Goal: Task Accomplishment & Management: Use online tool/utility

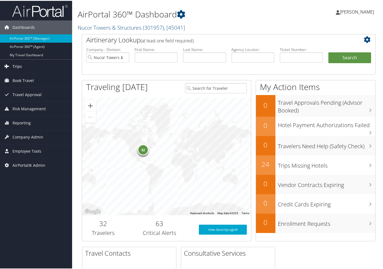
click at [15, 61] on span "Trips" at bounding box center [16, 66] width 9 height 14
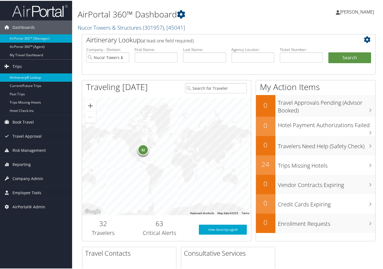
click at [25, 77] on link "Airtinerary® Lookup" at bounding box center [36, 77] width 72 height 8
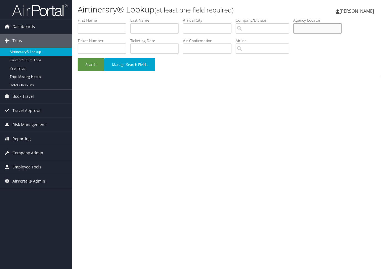
click at [316, 24] on input "text" at bounding box center [317, 28] width 49 height 10
type input "CMNK32"
click at [78, 58] on button "Search" at bounding box center [91, 64] width 27 height 13
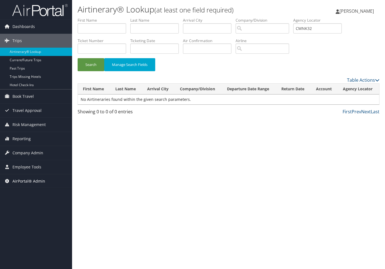
click at [18, 180] on span "AirPortal® Admin" at bounding box center [28, 181] width 33 height 14
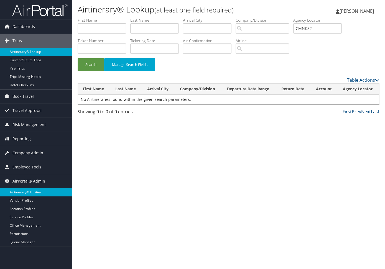
click at [21, 192] on link "Airtinerary® Utilities" at bounding box center [36, 192] width 72 height 8
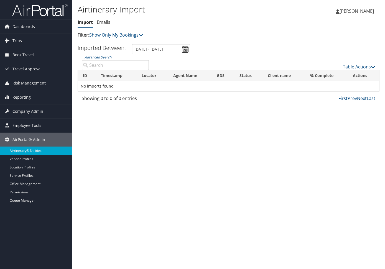
click at [116, 65] on input "Advanced Search" at bounding box center [115, 65] width 67 height 10
click at [355, 66] on link "Table Actions" at bounding box center [359, 67] width 32 height 6
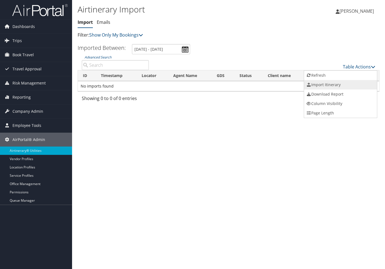
click at [332, 83] on link "Import Itinerary" at bounding box center [340, 84] width 73 height 9
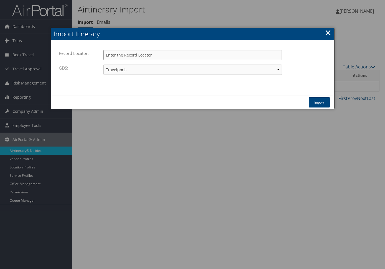
click at [126, 54] on input "Record Locator:" at bounding box center [192, 55] width 179 height 10
type input "cmnk32"
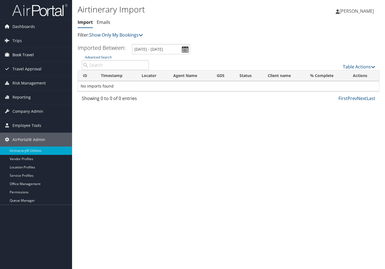
click at [25, 56] on span "Book Travel" at bounding box center [22, 55] width 21 height 14
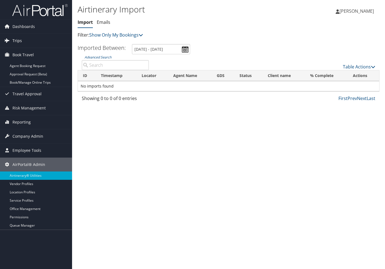
click at [22, 44] on link "Trips" at bounding box center [36, 41] width 72 height 14
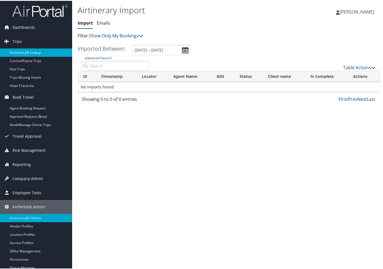
click at [22, 54] on link "Airtinerary® Lookup" at bounding box center [36, 52] width 72 height 8
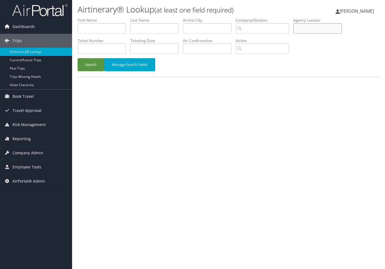
click at [317, 29] on input "text" at bounding box center [317, 28] width 49 height 10
type input "cmnk32"
click at [91, 63] on button "Search" at bounding box center [91, 64] width 27 height 13
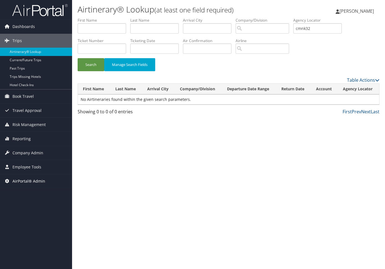
click at [19, 181] on span "AirPortal® Admin" at bounding box center [28, 181] width 33 height 14
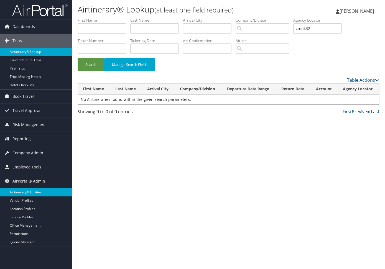
click at [19, 193] on link "Airtinerary® Utilities" at bounding box center [36, 192] width 72 height 8
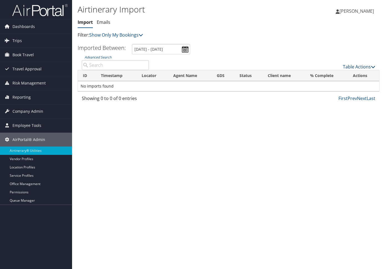
click at [367, 66] on link "Table Actions" at bounding box center [359, 67] width 32 height 6
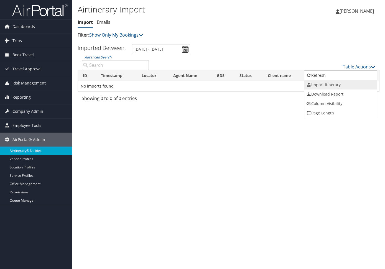
click at [340, 87] on link "Import Itinerary" at bounding box center [340, 84] width 73 height 9
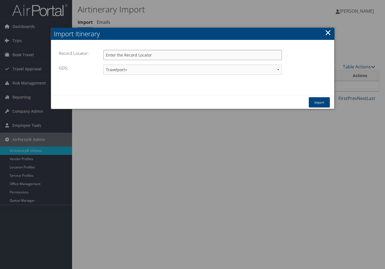
click at [118, 56] on input "Record Locator:" at bounding box center [192, 55] width 179 height 10
type input "cmnk32"
click at [312, 100] on button "Import" at bounding box center [319, 102] width 21 height 10
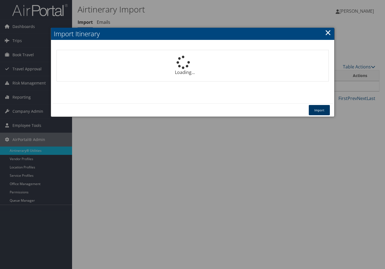
select select "1P"
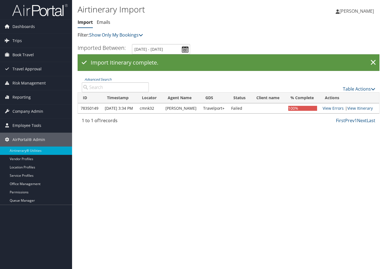
click at [337, 110] on link "View Errors" at bounding box center [333, 108] width 21 height 5
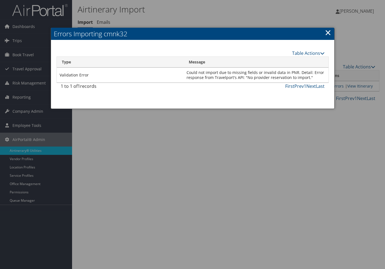
click at [330, 35] on link "×" at bounding box center [328, 32] width 6 height 11
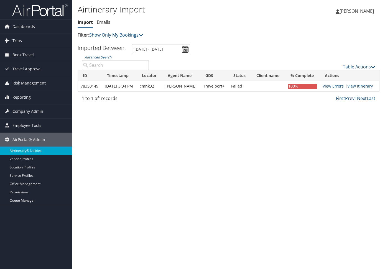
click at [26, 12] on img at bounding box center [39, 10] width 55 height 13
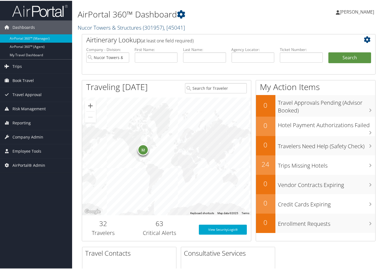
click at [105, 27] on link "Nucor Towers & Structures ( 301957 ) , [ 45041 ]" at bounding box center [131, 26] width 107 height 7
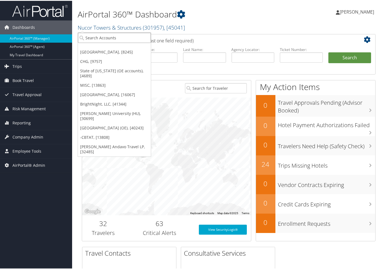
click at [106, 37] on input "search" at bounding box center [114, 37] width 73 height 10
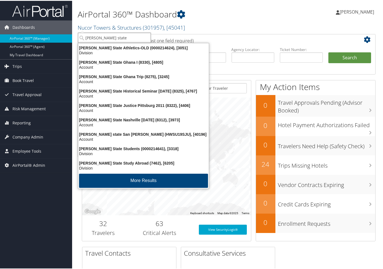
type input "weber state"
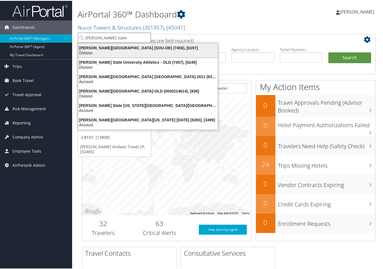
click at [104, 50] on div "Division" at bounding box center [148, 52] width 146 height 5
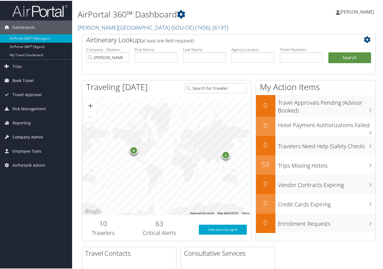
click at [25, 133] on span "Company Admin" at bounding box center [27, 136] width 31 height 14
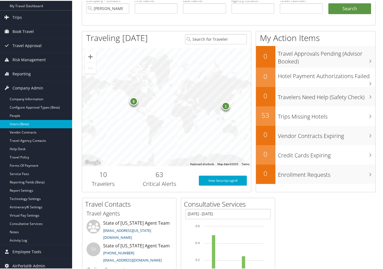
scroll to position [55, 0]
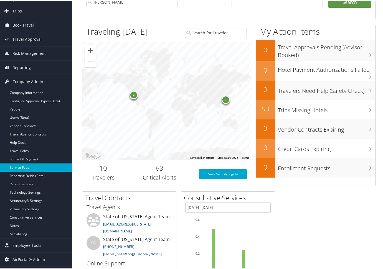
click at [27, 167] on link "Service Fees" at bounding box center [36, 167] width 72 height 8
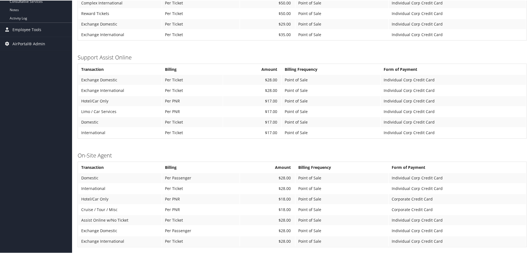
scroll to position [357, 0]
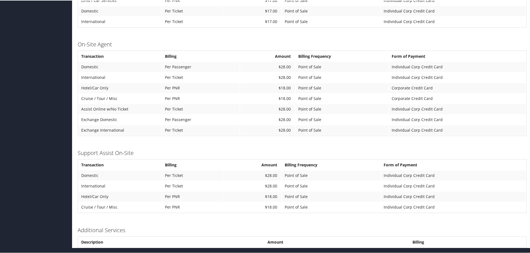
drag, startPoint x: 307, startPoint y: 249, endPoint x: 307, endPoint y: 255, distance: 6.4
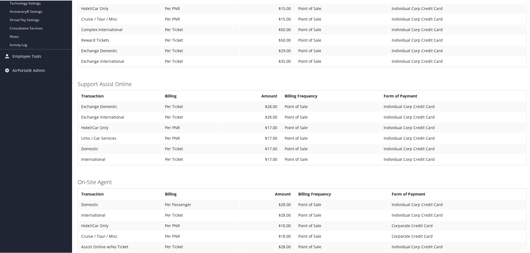
scroll to position [218, 0]
